Goal: Task Accomplishment & Management: Manage account settings

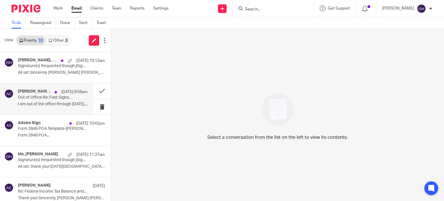
click at [47, 104] on p "I am out of the office through September 27,..." at bounding box center [53, 104] width 70 height 5
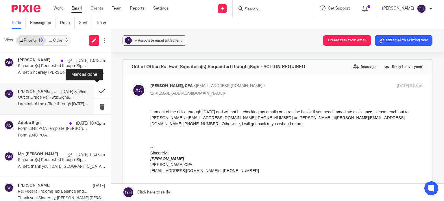
click at [98, 90] on button at bounding box center [101, 90] width 17 height 15
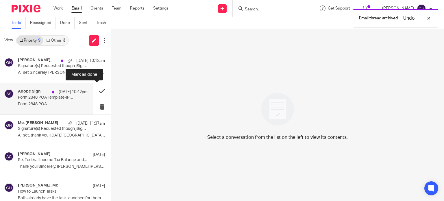
click at [99, 91] on button at bounding box center [101, 90] width 17 height 15
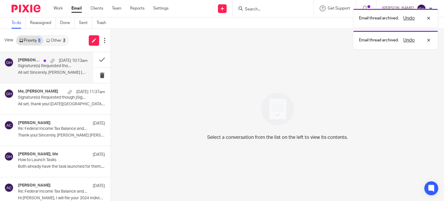
click at [36, 65] on p "Signature(s) Requested though jSign - ACTION REQUIRED" at bounding box center [46, 66] width 56 height 5
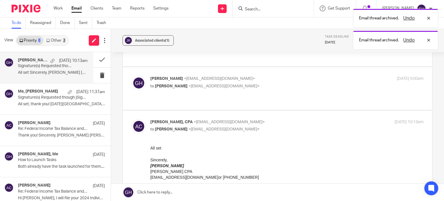
scroll to position [145, 0]
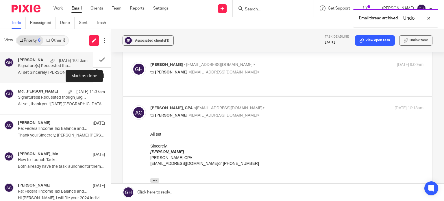
click at [98, 58] on button at bounding box center [101, 59] width 17 height 15
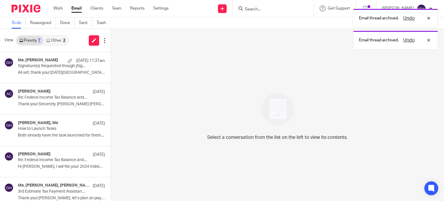
click at [59, 39] on link "Other 3" at bounding box center [55, 40] width 25 height 9
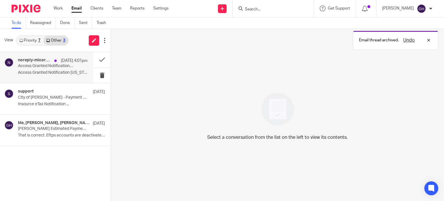
click at [54, 76] on div "noreply-micorporationsdivision Sep 23 4:01pm Access Granted Notification – MiBu…" at bounding box center [53, 67] width 70 height 19
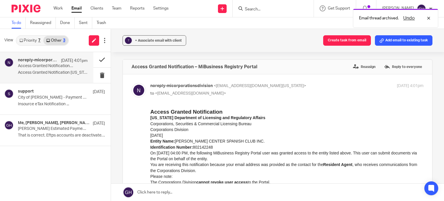
scroll to position [0, 0]
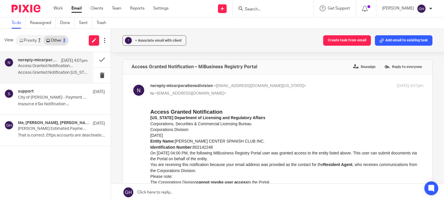
click at [35, 41] on link "Priority 7" at bounding box center [29, 40] width 27 height 9
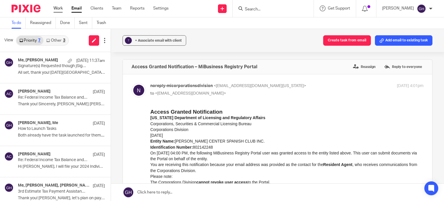
click at [61, 8] on link "Work" at bounding box center [58, 8] width 9 height 6
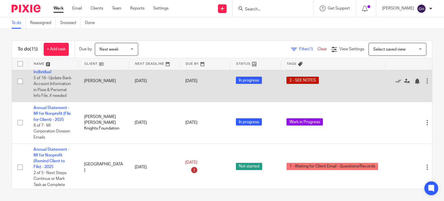
scroll to position [444, 0]
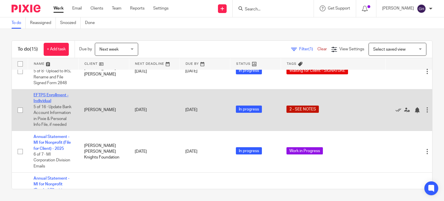
click at [47, 103] on link "EFTPS Enrollment - Individual" at bounding box center [51, 98] width 35 height 10
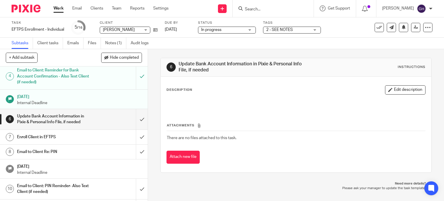
scroll to position [58, 0]
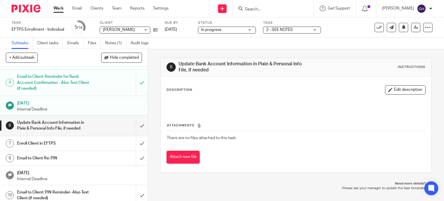
click at [117, 122] on div "Update Bank Account Information in Pixie & Personal Info File, if needed" at bounding box center [73, 125] width 113 height 15
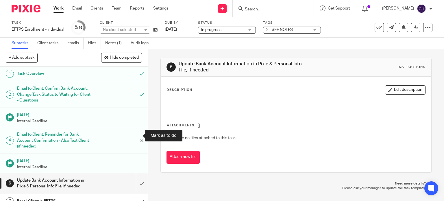
scroll to position [58, 0]
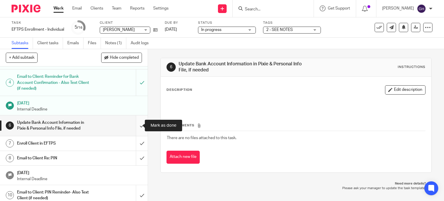
click at [137, 126] on input "submit" at bounding box center [74, 125] width 148 height 21
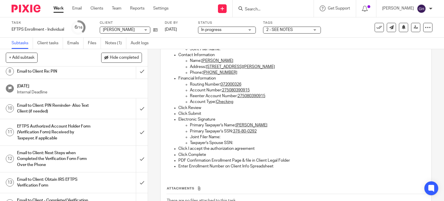
scroll to position [87, 0]
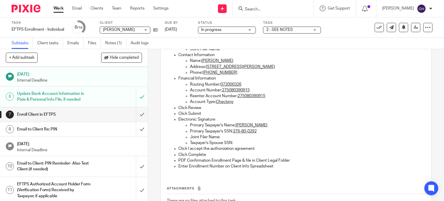
click at [60, 7] on link "Work" at bounding box center [59, 8] width 10 height 6
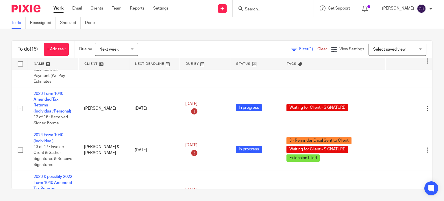
scroll to position [260, 0]
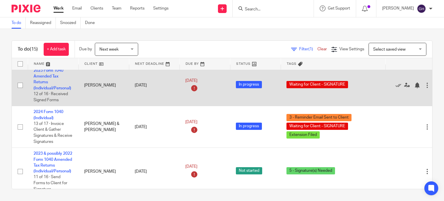
click at [40, 75] on td "2023 Form 1040 Amended Tax Returns (Individual/Personal) 12 of 16 · Received Si…" at bounding box center [53, 85] width 51 height 41
click at [44, 79] on link "2023 Form 1040 Amended Tax Returns (Individual/Personal)" at bounding box center [53, 80] width 38 height 22
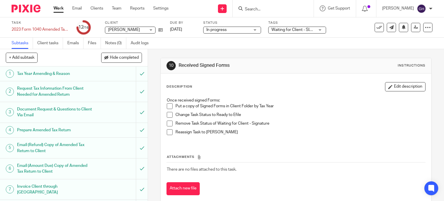
click at [167, 108] on span at bounding box center [170, 106] width 6 height 6
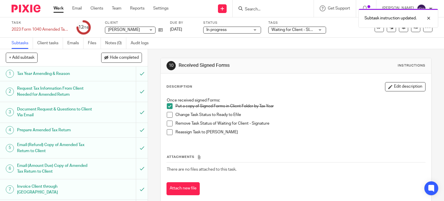
click at [167, 113] on span at bounding box center [170, 115] width 6 height 6
click at [167, 123] on span at bounding box center [170, 124] width 6 height 6
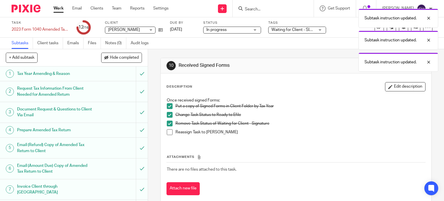
click at [167, 132] on span at bounding box center [170, 132] width 6 height 6
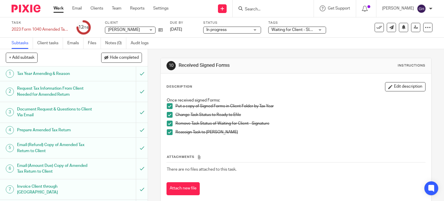
click at [301, 30] on span "Waiting for Client - SIGNATURE" at bounding box center [300, 30] width 56 height 4
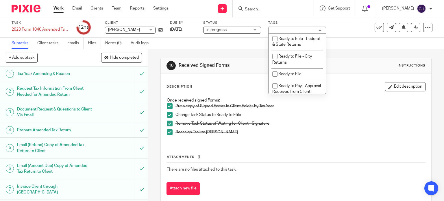
scroll to position [318, 0]
click at [297, 22] on li "Ready to Efile - Federal & State Returns" at bounding box center [297, 13] width 57 height 18
checkbox input "true"
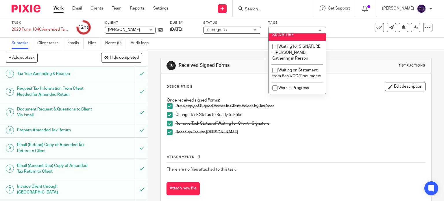
click at [294, 41] on li "Waiting for Client - SIGNATURE" at bounding box center [297, 32] width 57 height 18
checkbox input "false"
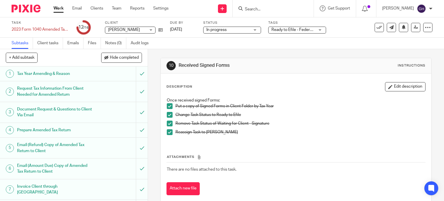
click at [293, 127] on div "Remove Task Status of Waiting for Client - Signature" at bounding box center [301, 125] width 250 height 9
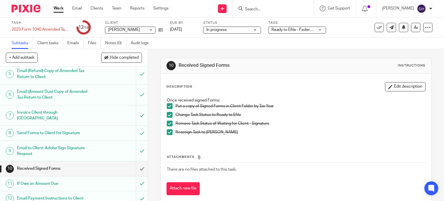
scroll to position [87, 0]
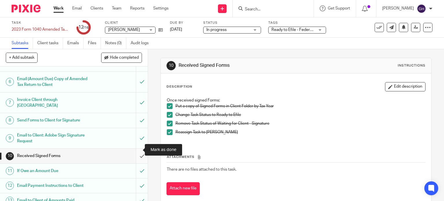
click at [137, 149] on input "submit" at bounding box center [74, 156] width 148 height 14
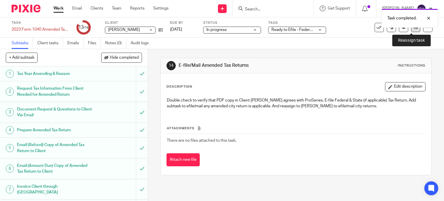
click at [414, 31] on link at bounding box center [415, 27] width 9 height 9
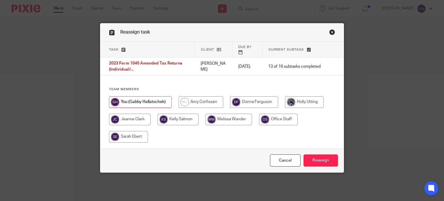
click at [203, 102] on input "radio" at bounding box center [201, 102] width 45 height 12
radio input "true"
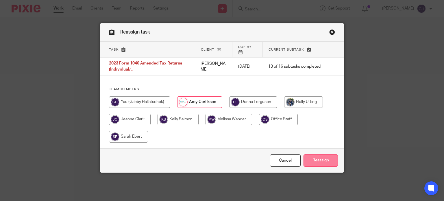
click at [314, 162] on input "Reassign" at bounding box center [321, 161] width 34 height 12
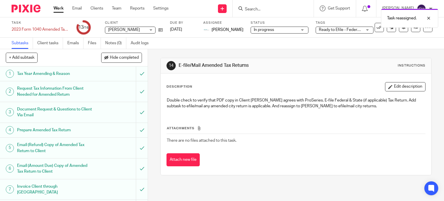
scroll to position [29, 0]
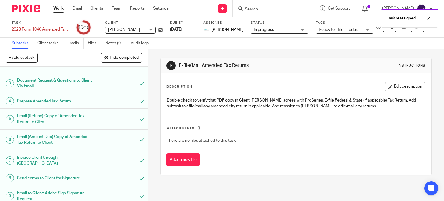
click at [68, 176] on h1 "Send Forms to Client for Signature" at bounding box center [55, 178] width 76 height 9
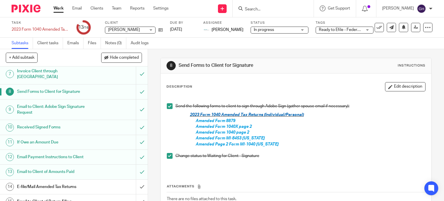
scroll to position [116, 0]
click at [41, 123] on h1 "Received Signed Forms" at bounding box center [55, 127] width 76 height 9
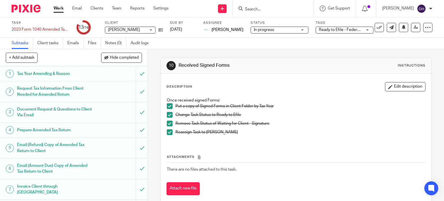
click at [60, 8] on link "Work" at bounding box center [59, 8] width 10 height 6
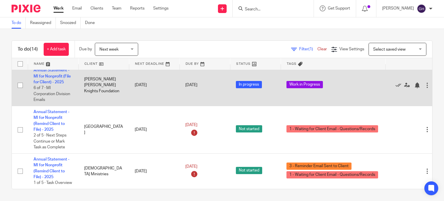
scroll to position [477, 0]
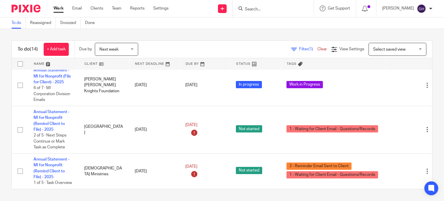
click at [260, 10] on input "Search" at bounding box center [271, 9] width 52 height 5
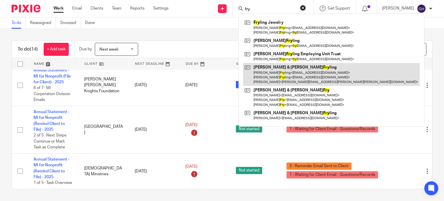
type input "fry"
click at [284, 69] on link at bounding box center [331, 74] width 177 height 23
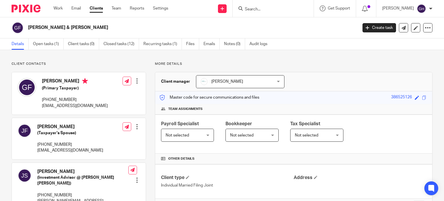
click at [257, 11] on input "Search" at bounding box center [271, 9] width 52 height 5
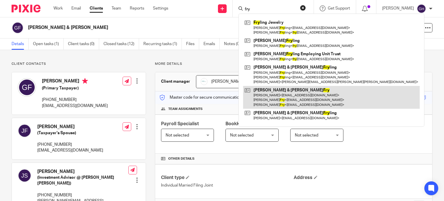
type input "fry"
click at [291, 99] on link at bounding box center [331, 97] width 177 height 23
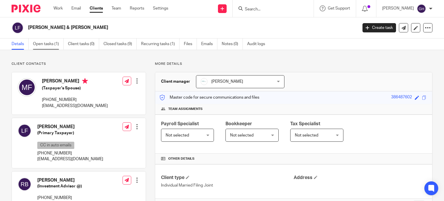
click at [49, 45] on link "Open tasks (1)" at bounding box center [48, 43] width 31 height 11
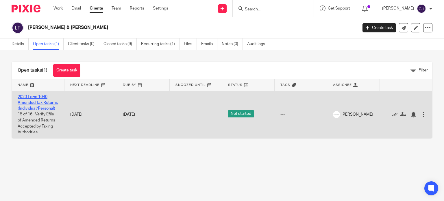
click at [39, 102] on link "2023 Form 1040 Amended Tax Returns (Individual/Personal)" at bounding box center [38, 103] width 40 height 16
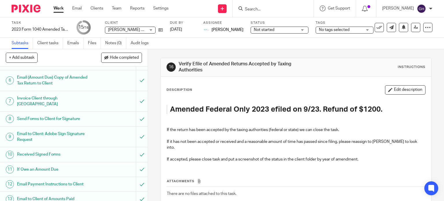
scroll to position [137, 0]
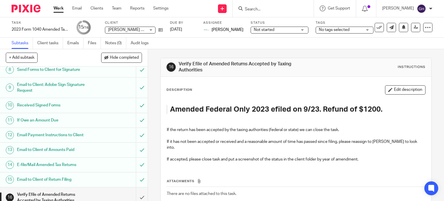
click at [69, 102] on h1 "Received Signed Forms" at bounding box center [55, 105] width 76 height 9
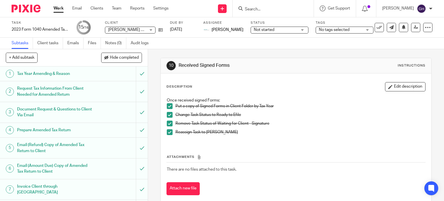
click at [58, 5] on link "Work" at bounding box center [59, 8] width 10 height 6
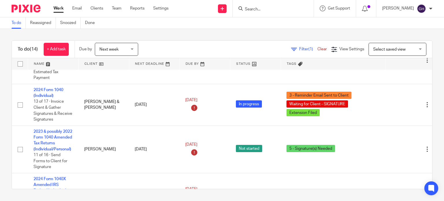
scroll to position [231, 0]
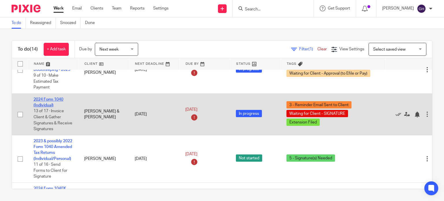
click at [45, 106] on link "2024 Form 1040 (Individual)" at bounding box center [49, 103] width 30 height 10
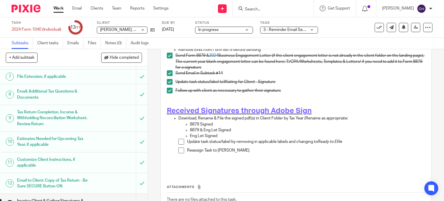
scroll to position [175, 0]
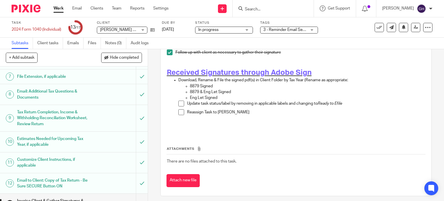
click at [180, 101] on span at bounding box center [182, 104] width 6 height 6
click at [179, 109] on span at bounding box center [182, 112] width 6 height 6
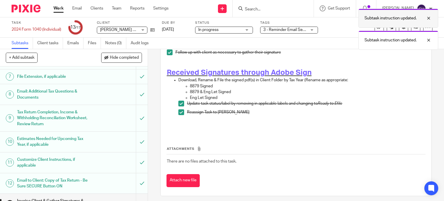
click at [429, 16] on div at bounding box center [425, 18] width 16 height 7
click at [428, 19] on div at bounding box center [425, 18] width 16 height 7
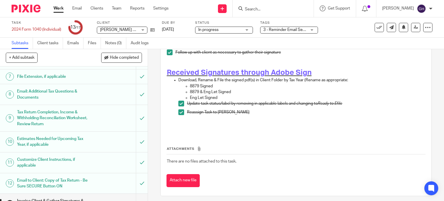
click at [299, 30] on span "3 - Reminder Email Sent to Client + 2" at bounding box center [297, 30] width 66 height 4
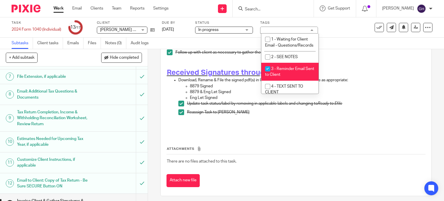
click at [284, 76] on span "3 - Reminder Email Sent to Client" at bounding box center [289, 72] width 49 height 10
checkbox input "false"
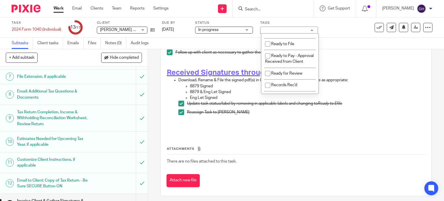
scroll to position [289, 0]
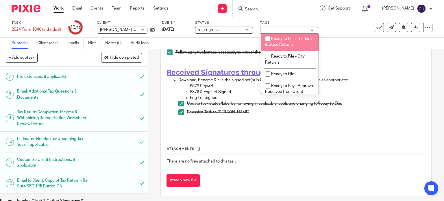
click at [302, 51] on li "Ready to Efile - Federal & State Returns" at bounding box center [290, 42] width 57 height 18
checkbox input "true"
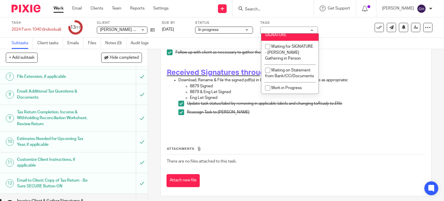
click at [290, 41] on li "Waiting for Client - SIGNATURE" at bounding box center [290, 32] width 57 height 18
checkbox input "false"
click at [307, 32] on div "Extension Filed + 1" at bounding box center [289, 30] width 58 height 7
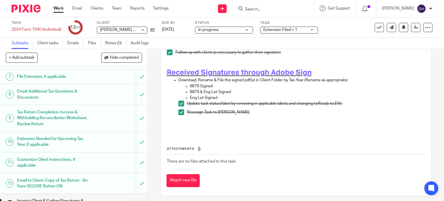
click at [307, 32] on span "Extension Filed + 1" at bounding box center [285, 30] width 43 height 6
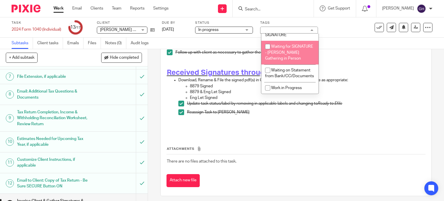
click at [361, 62] on div "Invoice - Amy will create and send invoice later Amy will create invoice, if th…" at bounding box center [296, 26] width 265 height 215
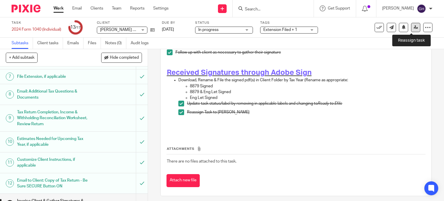
click at [415, 30] on link at bounding box center [415, 27] width 9 height 9
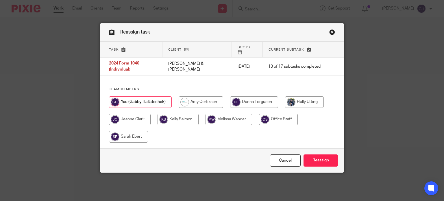
click at [187, 96] on input "radio" at bounding box center [201, 102] width 45 height 12
radio input "true"
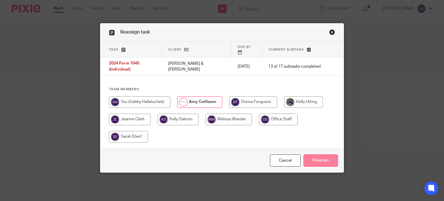
click at [320, 158] on input "Reassign" at bounding box center [321, 161] width 34 height 12
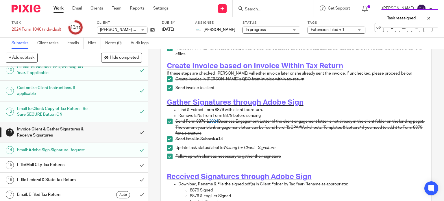
scroll to position [145, 0]
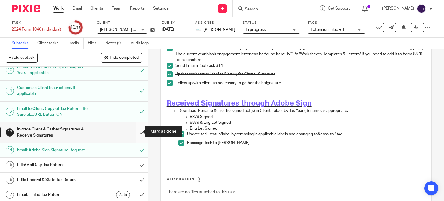
click at [137, 128] on input "submit" at bounding box center [74, 132] width 148 height 21
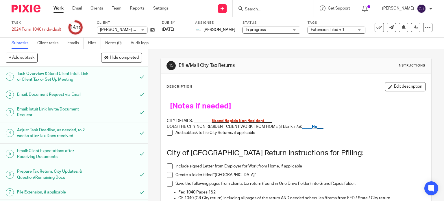
click at [59, 8] on link "Work" at bounding box center [59, 8] width 10 height 6
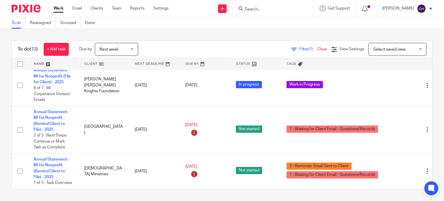
scroll to position [435, 0]
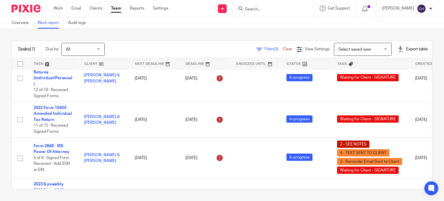
scroll to position [87, 0]
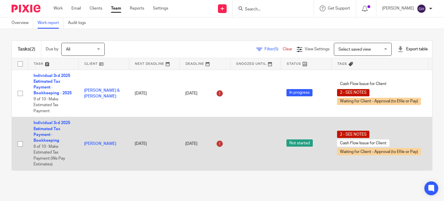
click at [45, 131] on td "Individual 3rd 2025 Estimated Tax Payment - Bookkeeping 6 of 10 · Make Estimate…" at bounding box center [53, 143] width 51 height 53
click at [45, 128] on link "Individual 3rd 2025 Estimated Tax Payment - Bookkeeping" at bounding box center [52, 132] width 37 height 22
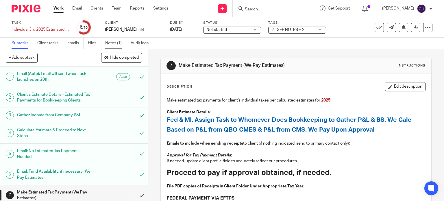
click at [111, 44] on link "Notes (1)" at bounding box center [115, 43] width 21 height 11
